Goal: Check status: Check status

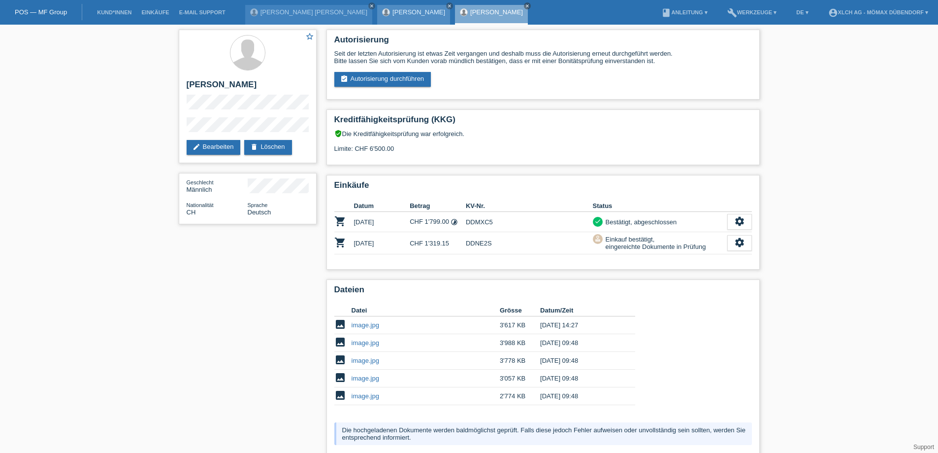
click at [405, 10] on link "[PERSON_NAME]" at bounding box center [418, 11] width 53 height 7
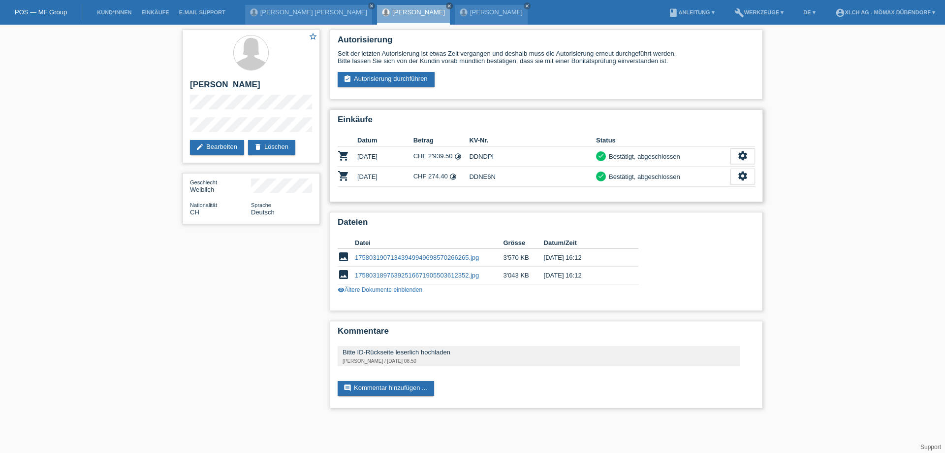
drag, startPoint x: 467, startPoint y: 176, endPoint x: 522, endPoint y: 178, distance: 55.2
click at [522, 178] on tr "shopping_cart [DATE] CHF 274.40 timelapse DDNE6N check settings" at bounding box center [547, 176] width 418 height 20
click at [522, 178] on td "DDNE6N" at bounding box center [532, 176] width 127 height 20
drag, startPoint x: 521, startPoint y: 180, endPoint x: 430, endPoint y: 179, distance: 90.6
click at [430, 179] on tr "shopping_cart [DATE] CHF 274.40 timelapse DDNE6N check settings" at bounding box center [547, 176] width 418 height 20
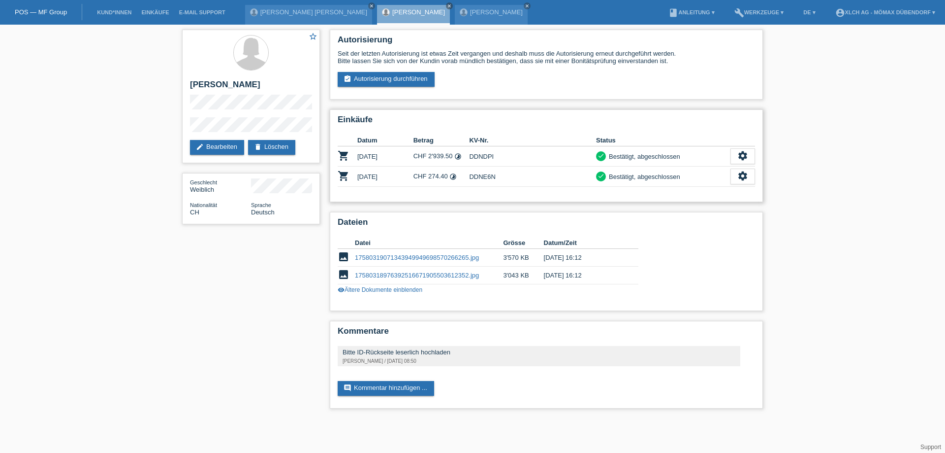
click at [444, 188] on div "Einkäufe Datum Betrag KV-Nr. Status shopping_cart [DATE] CHF 2'939.50 timelapse" at bounding box center [546, 155] width 433 height 93
click at [470, 13] on link "[PERSON_NAME]" at bounding box center [496, 11] width 53 height 7
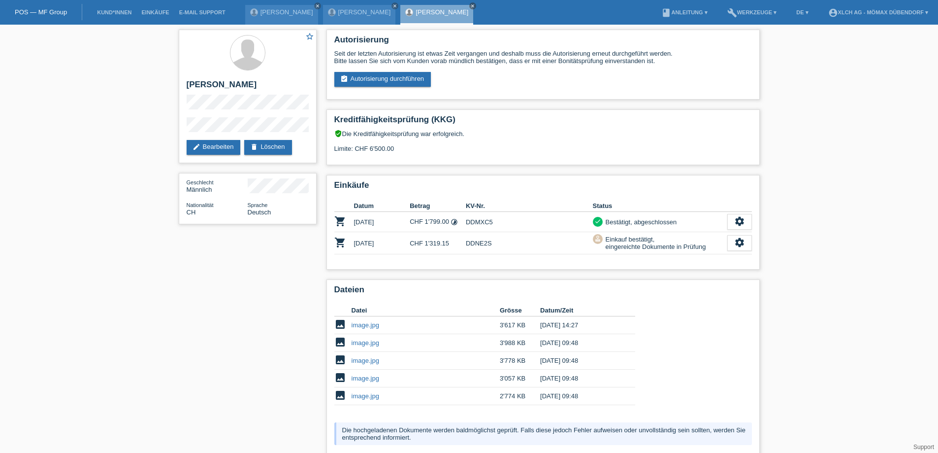
click at [800, 161] on div "star_border Fabian Häberli edit Bearbeiten delete Löschen Geschlecht Männlich N…" at bounding box center [469, 307] width 938 height 565
click at [173, 289] on div "star_border Fabian Häberli edit Bearbeiten delete Löschen Geschlecht Männlich N…" at bounding box center [469, 307] width 938 height 565
